Goal: Transaction & Acquisition: Purchase product/service

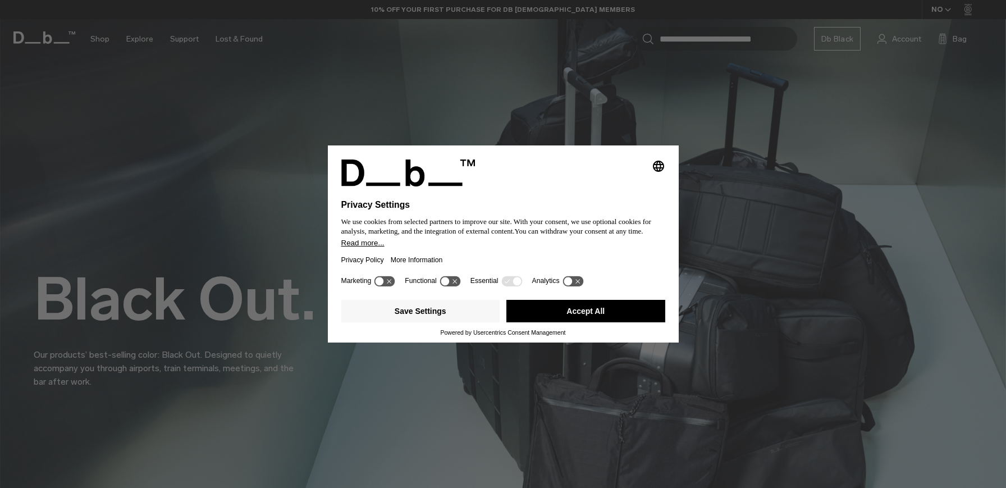
click at [578, 313] on button "Accept All" at bounding box center [586, 311] width 159 height 22
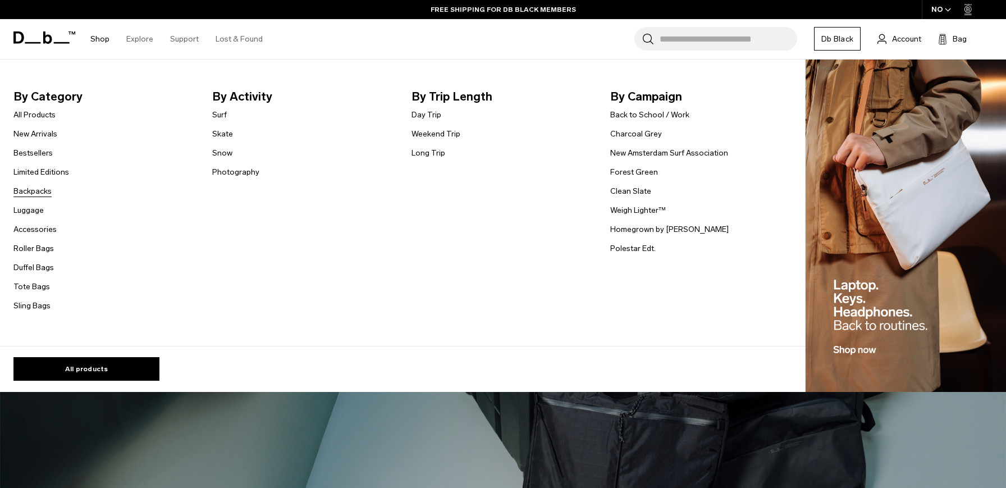
click at [26, 190] on link "Backpacks" at bounding box center [32, 191] width 38 height 12
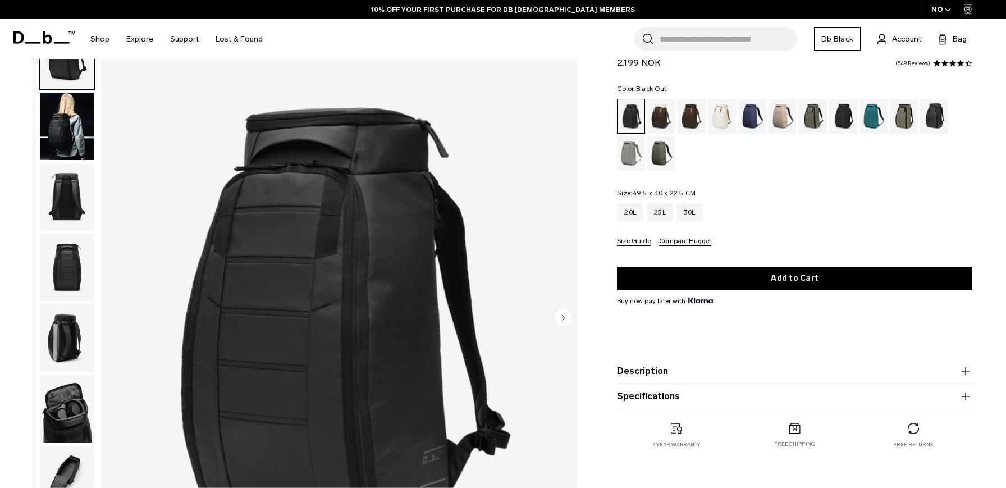
click at [56, 332] on img "button" at bounding box center [67, 337] width 54 height 67
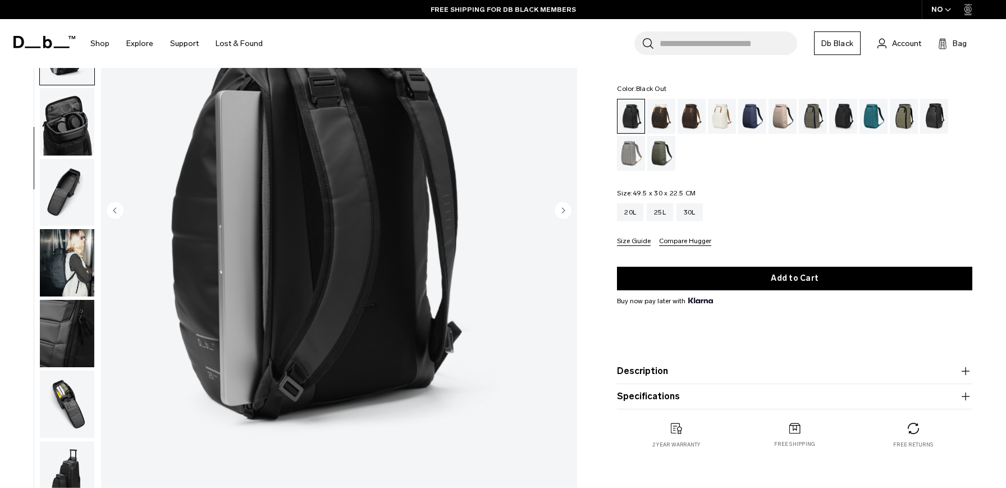
scroll to position [176, 0]
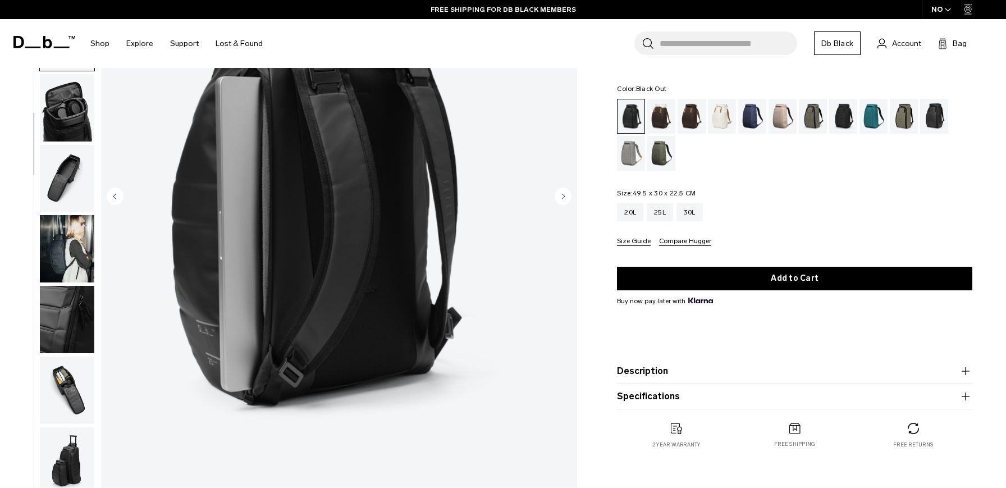
click at [788, 392] on button "Specifications" at bounding box center [794, 396] width 355 height 13
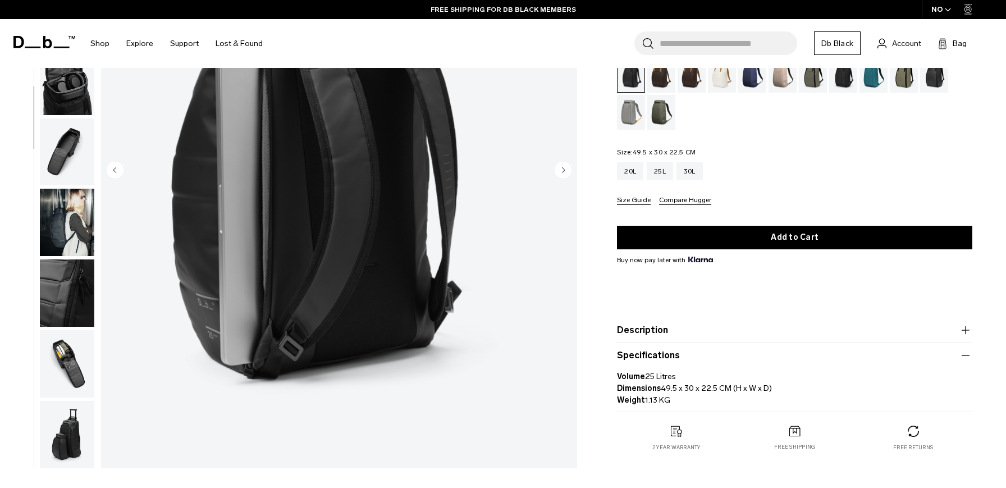
scroll to position [205, 0]
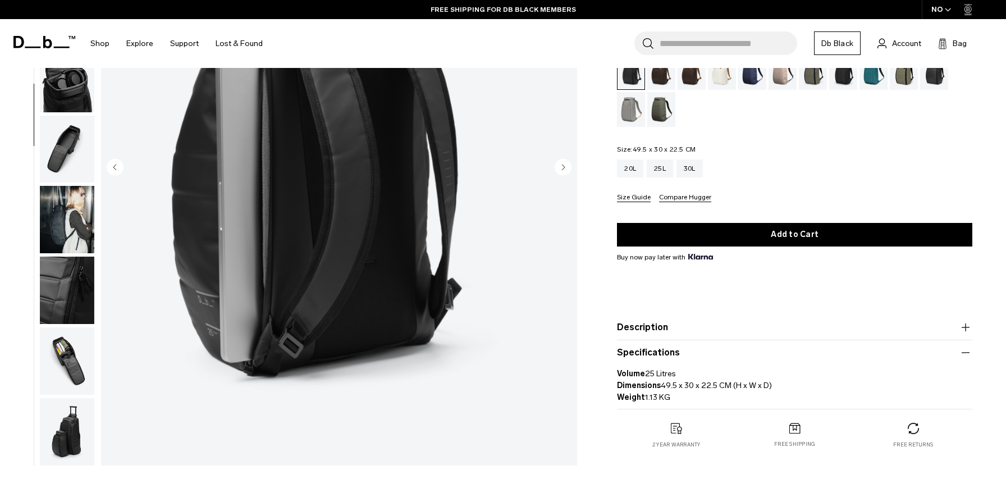
click at [737, 328] on button "Description" at bounding box center [794, 327] width 355 height 13
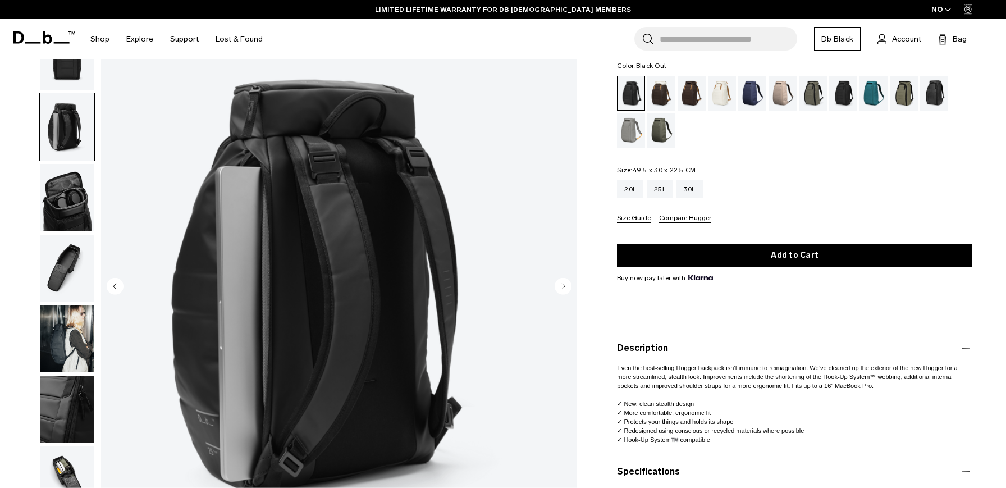
scroll to position [74, 0]
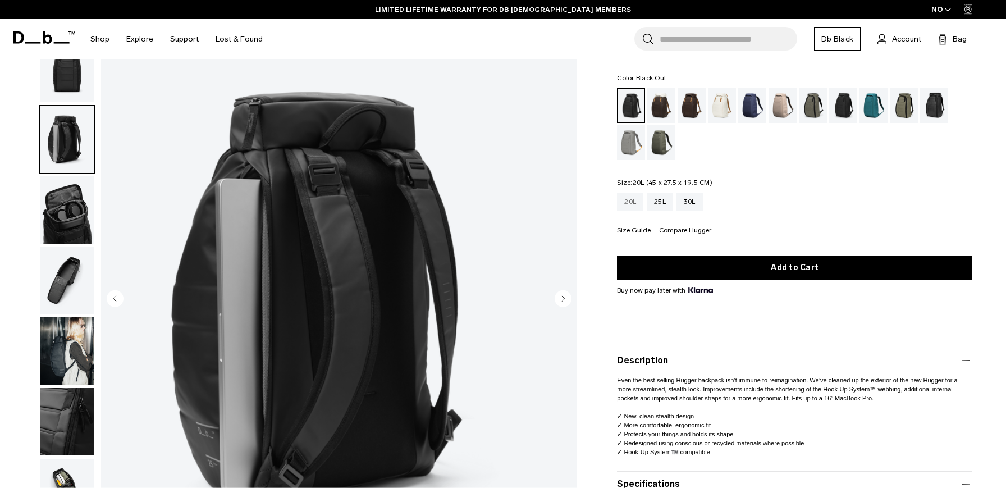
click at [629, 204] on div "20L" at bounding box center [630, 202] width 26 height 18
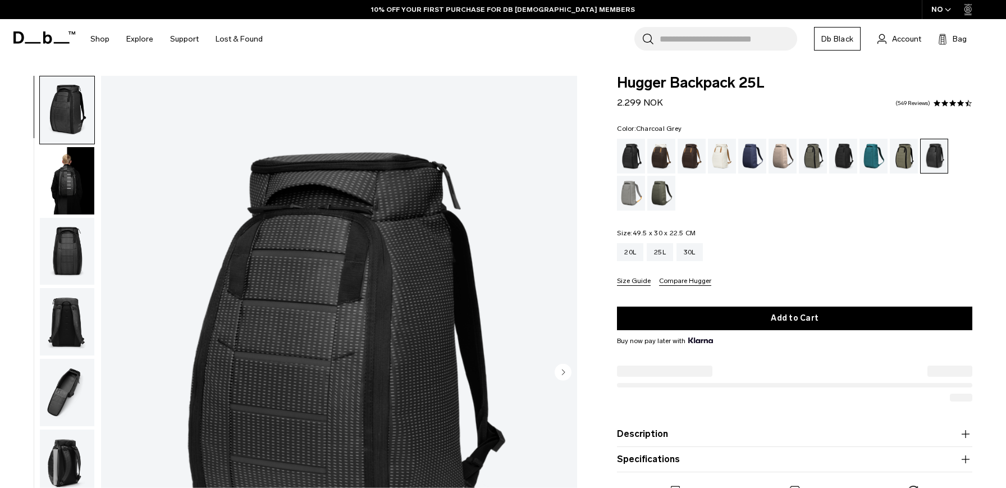
click at [840, 156] on div "Charcoal Grey" at bounding box center [843, 156] width 29 height 35
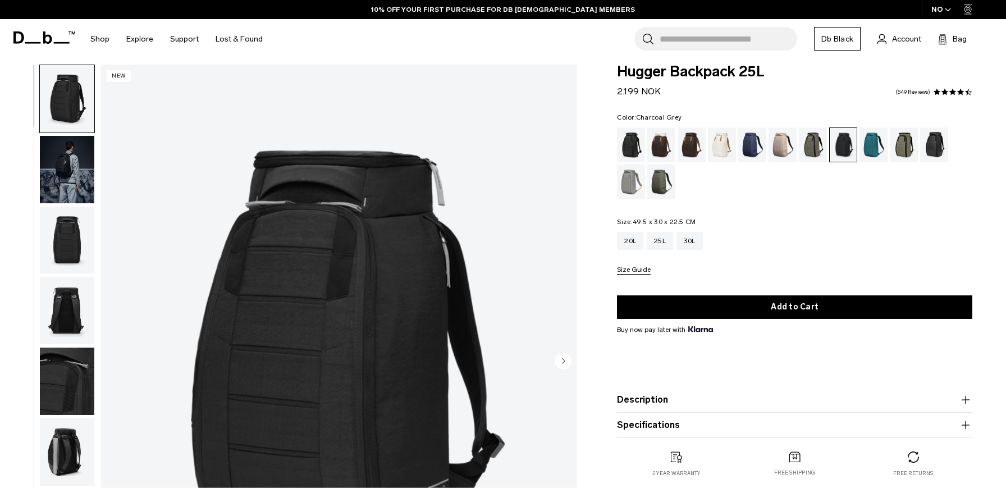
scroll to position [13, 0]
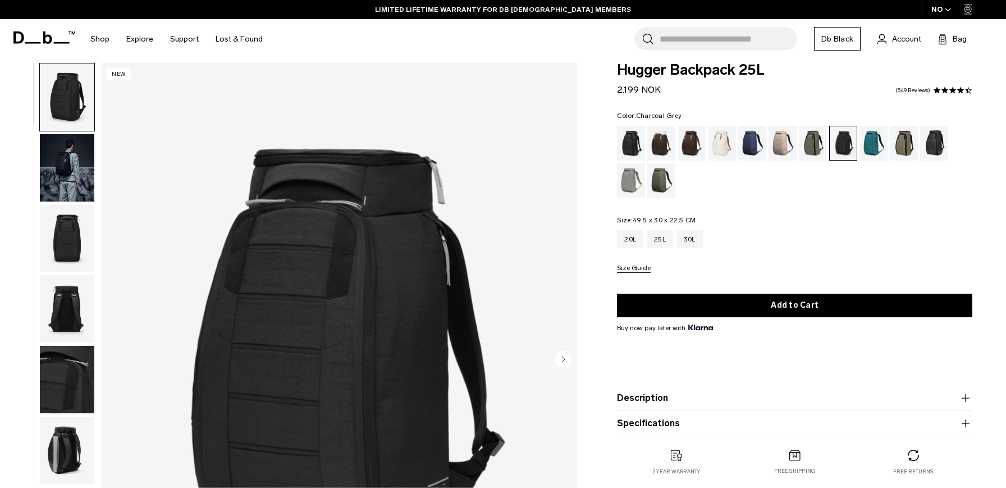
click at [672, 401] on button "Description" at bounding box center [794, 397] width 355 height 13
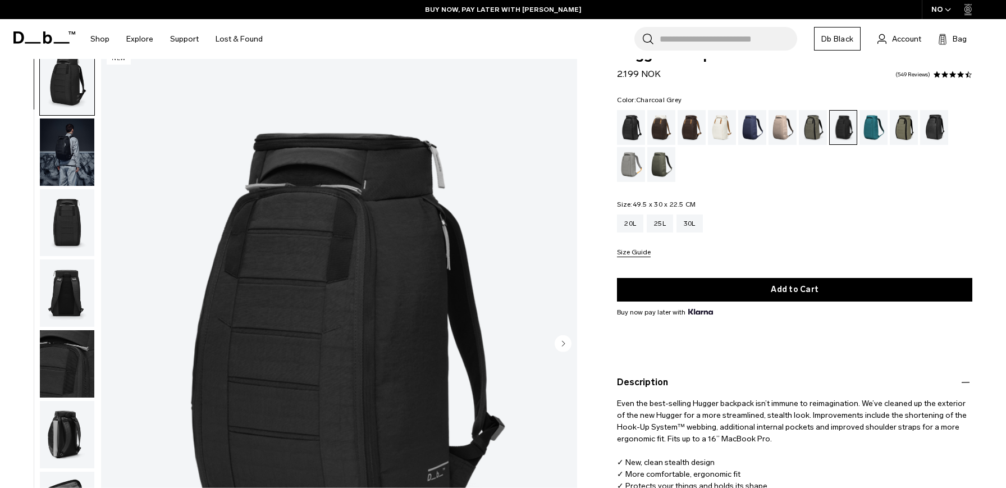
scroll to position [0, 0]
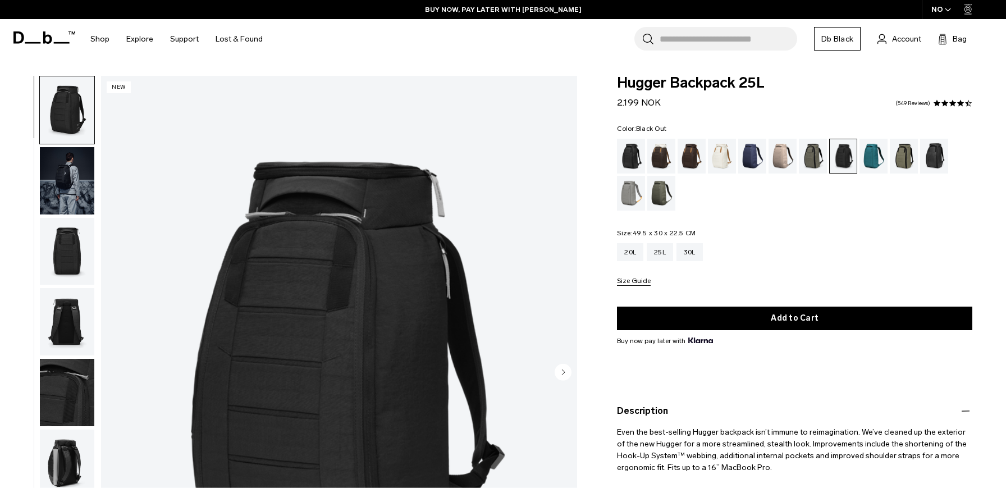
click at [626, 157] on div "Black Out" at bounding box center [631, 156] width 29 height 35
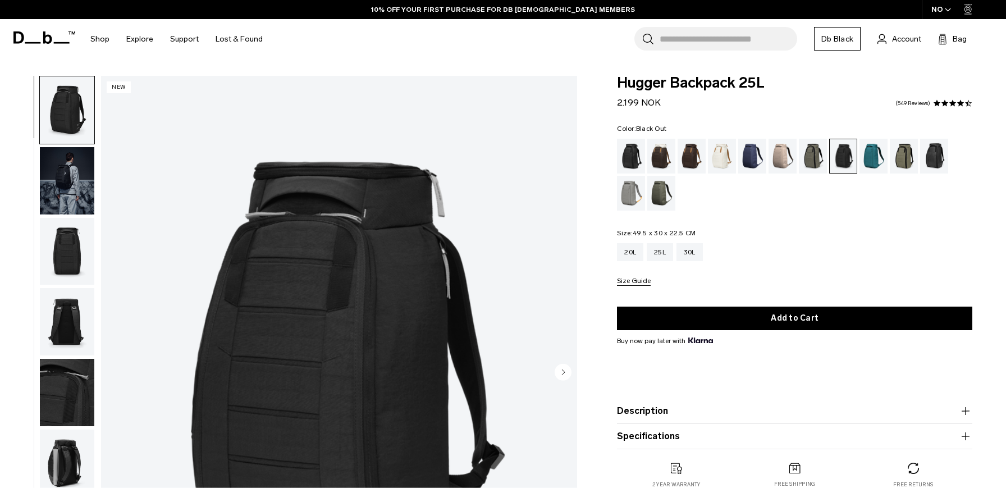
click at [627, 162] on div "Black Out" at bounding box center [631, 156] width 29 height 35
